Goal: Navigation & Orientation: Find specific page/section

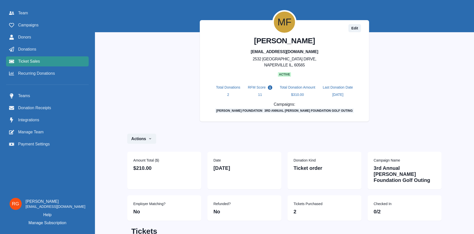
click at [27, 61] on span "Ticket Sales" at bounding box center [29, 61] width 22 height 6
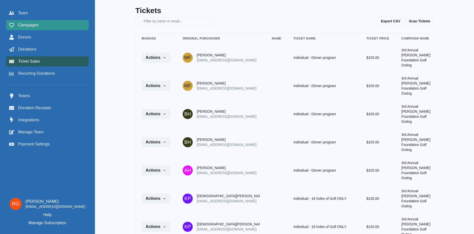
click at [26, 23] on span "Campaigns" at bounding box center [28, 25] width 20 height 6
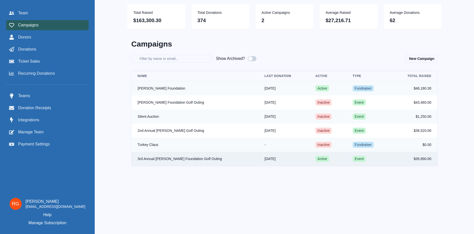
click at [194, 161] on td "3rd Annual [PERSON_NAME] Foundation Golf Outing" at bounding box center [195, 159] width 127 height 14
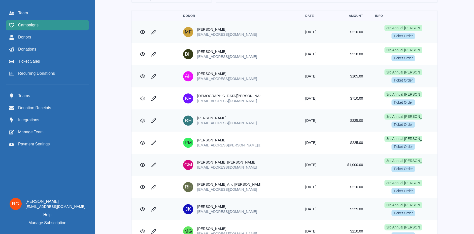
scroll to position [82, 0]
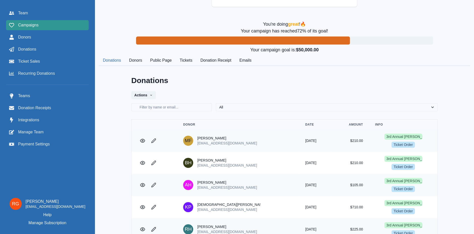
click at [26, 25] on span "Campaigns" at bounding box center [28, 25] width 20 height 6
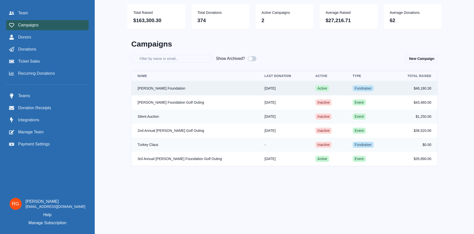
click at [159, 86] on td "[PERSON_NAME] Foundation" at bounding box center [195, 88] width 127 height 14
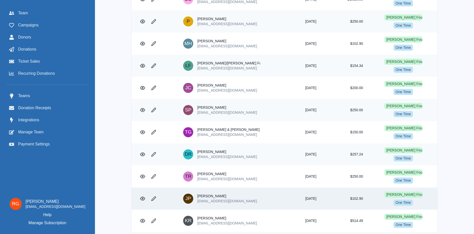
scroll to position [299, 0]
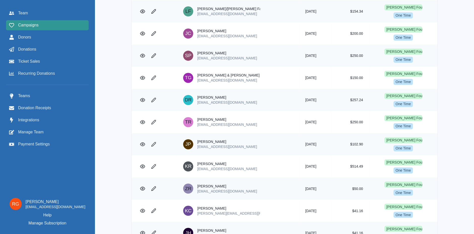
click at [25, 25] on span "Campaigns" at bounding box center [28, 25] width 20 height 6
